Goal: Find specific page/section: Find specific page/section

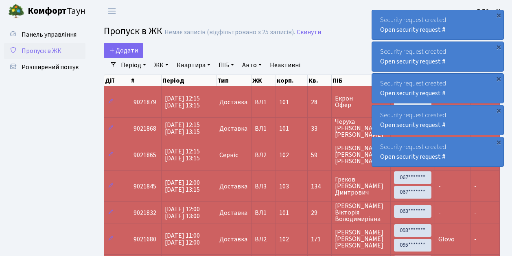
select select "25"
click at [61, 70] on span "Розширений пошук" at bounding box center [50, 67] width 57 height 9
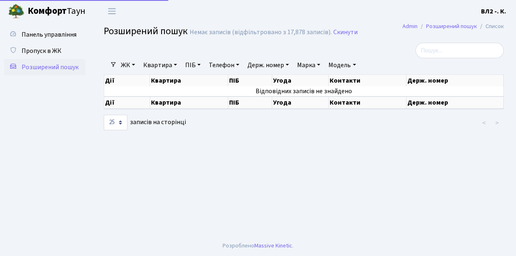
select select "25"
click at [155, 63] on link "Квартира" at bounding box center [160, 65] width 40 height 14
type input "46"
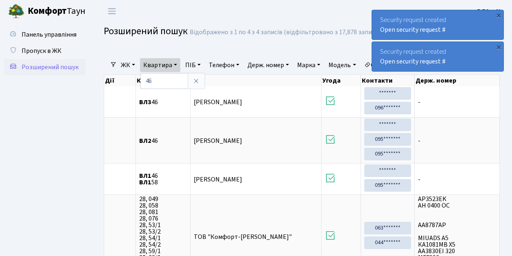
click at [39, 84] on ul "Панель управління Пропуск в ЖК Розширений пошук" at bounding box center [44, 167] width 81 height 282
click at [46, 53] on span "Пропуск в ЖК" at bounding box center [42, 50] width 40 height 9
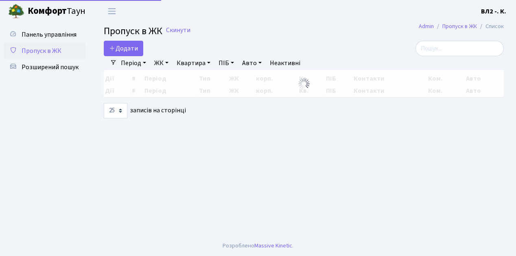
select select "25"
